Goal: Information Seeking & Learning: Learn about a topic

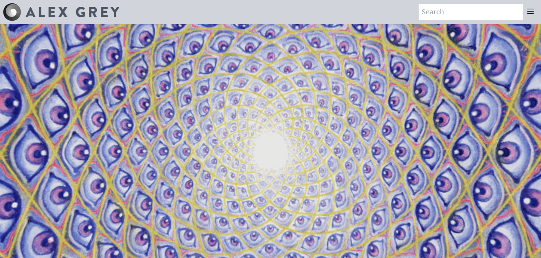
click at [529, 14] on icon at bounding box center [530, 11] width 9 height 9
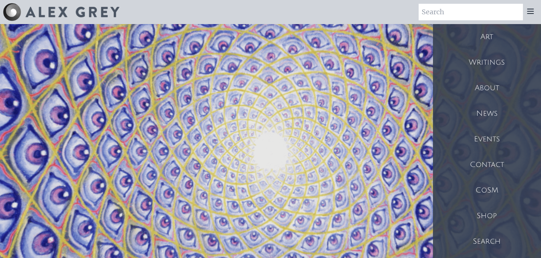
click at [492, 40] on div "Art" at bounding box center [487, 37] width 108 height 26
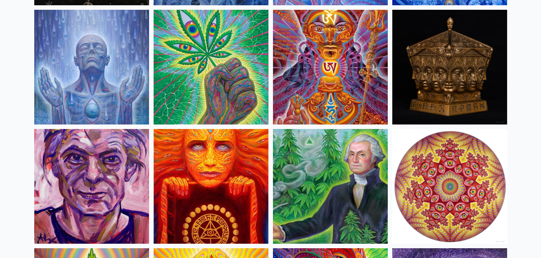
scroll to position [1149, 0]
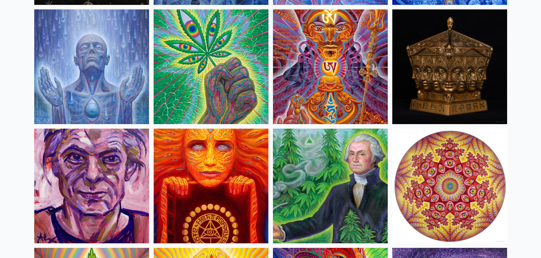
click at [339, 168] on img at bounding box center [330, 186] width 115 height 115
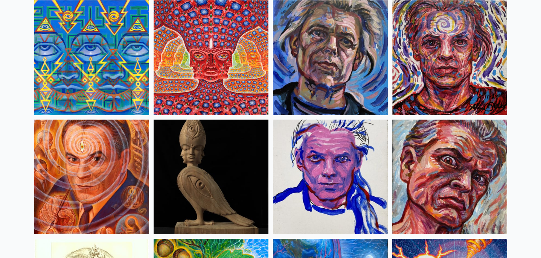
scroll to position [1996, 0]
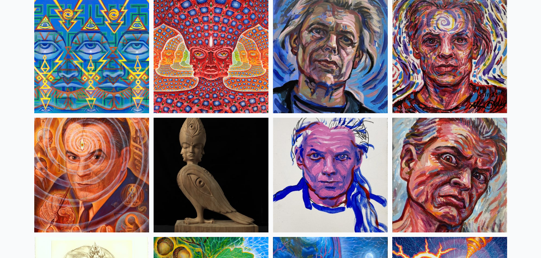
click at [177, 80] on img at bounding box center [211, 55] width 115 height 115
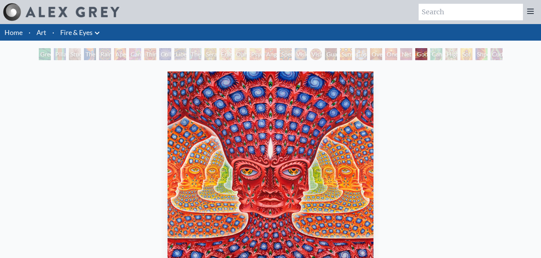
click at [71, 33] on link "Fire & Eyes" at bounding box center [76, 32] width 32 height 11
